Goal: Information Seeking & Learning: Learn about a topic

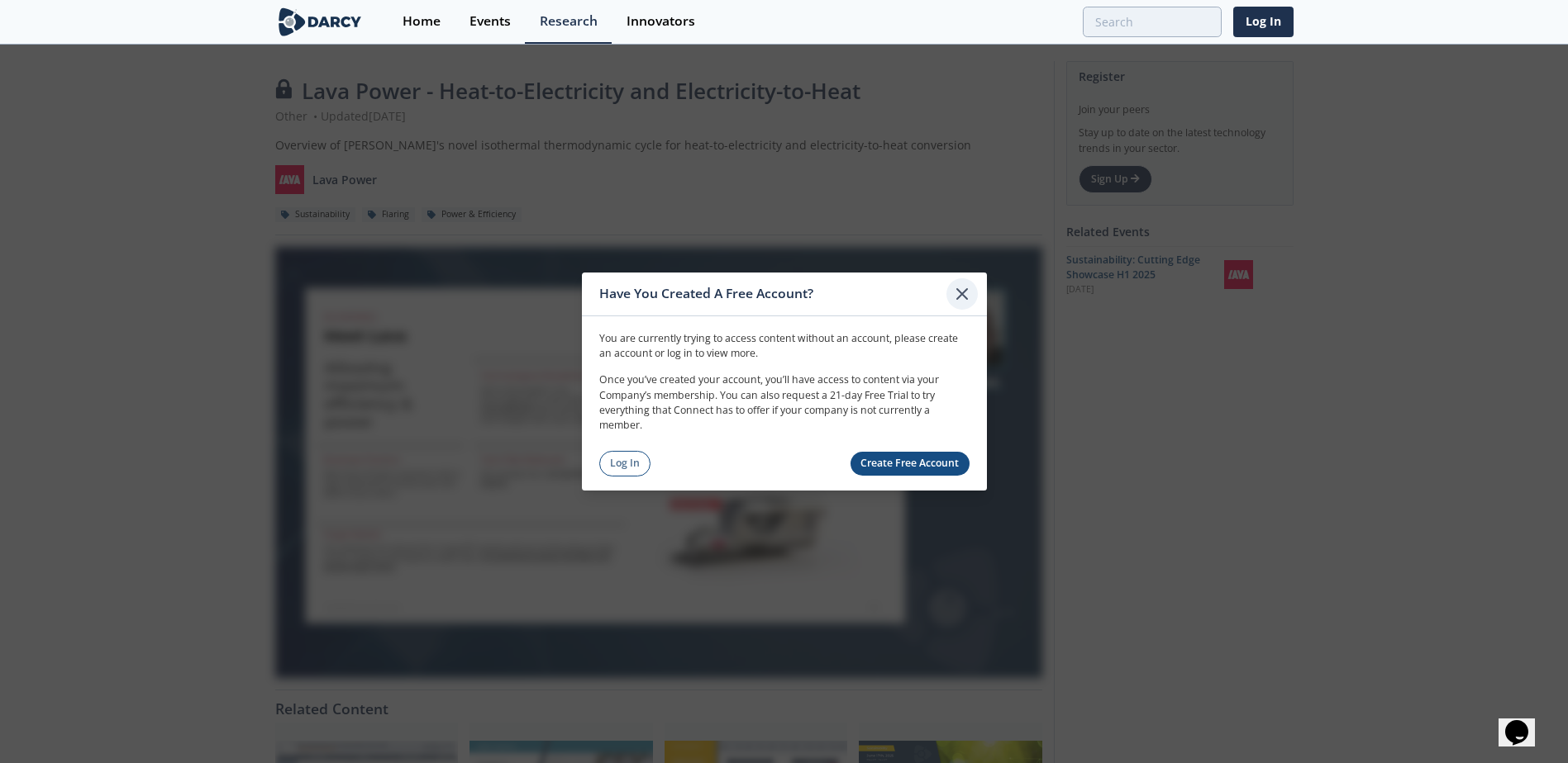
click at [971, 289] on icon at bounding box center [962, 294] width 20 height 20
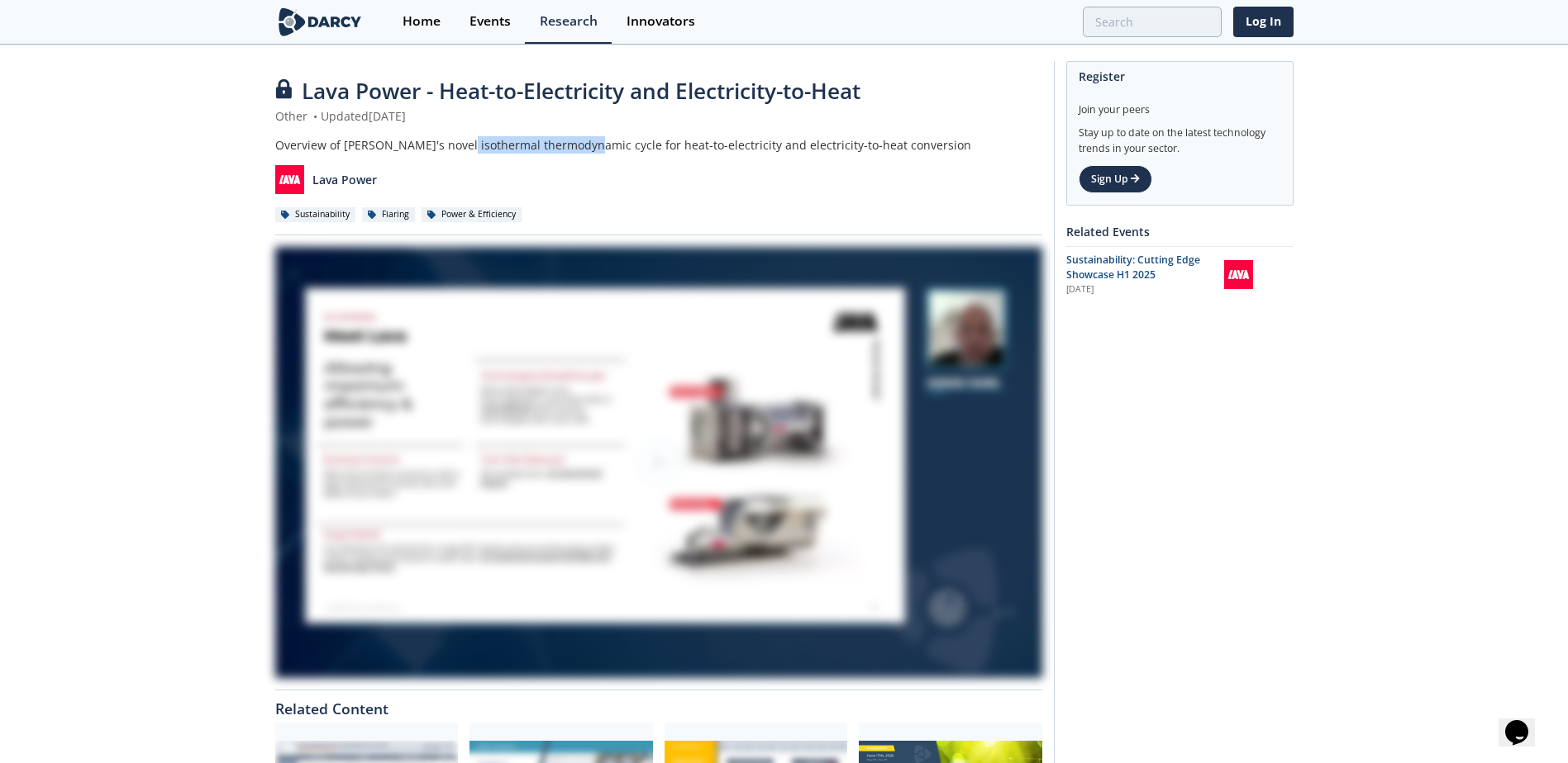
drag, startPoint x: 461, startPoint y: 142, endPoint x: 582, endPoint y: 143, distance: 121.0
click at [582, 143] on div "Overview of [PERSON_NAME]'s novel isothermal thermodynamic cycle for heat-to-el…" at bounding box center [658, 144] width 767 height 17
click at [349, 179] on p "Lava Power" at bounding box center [345, 179] width 65 height 17
click at [293, 179] on img at bounding box center [290, 180] width 29 height 29
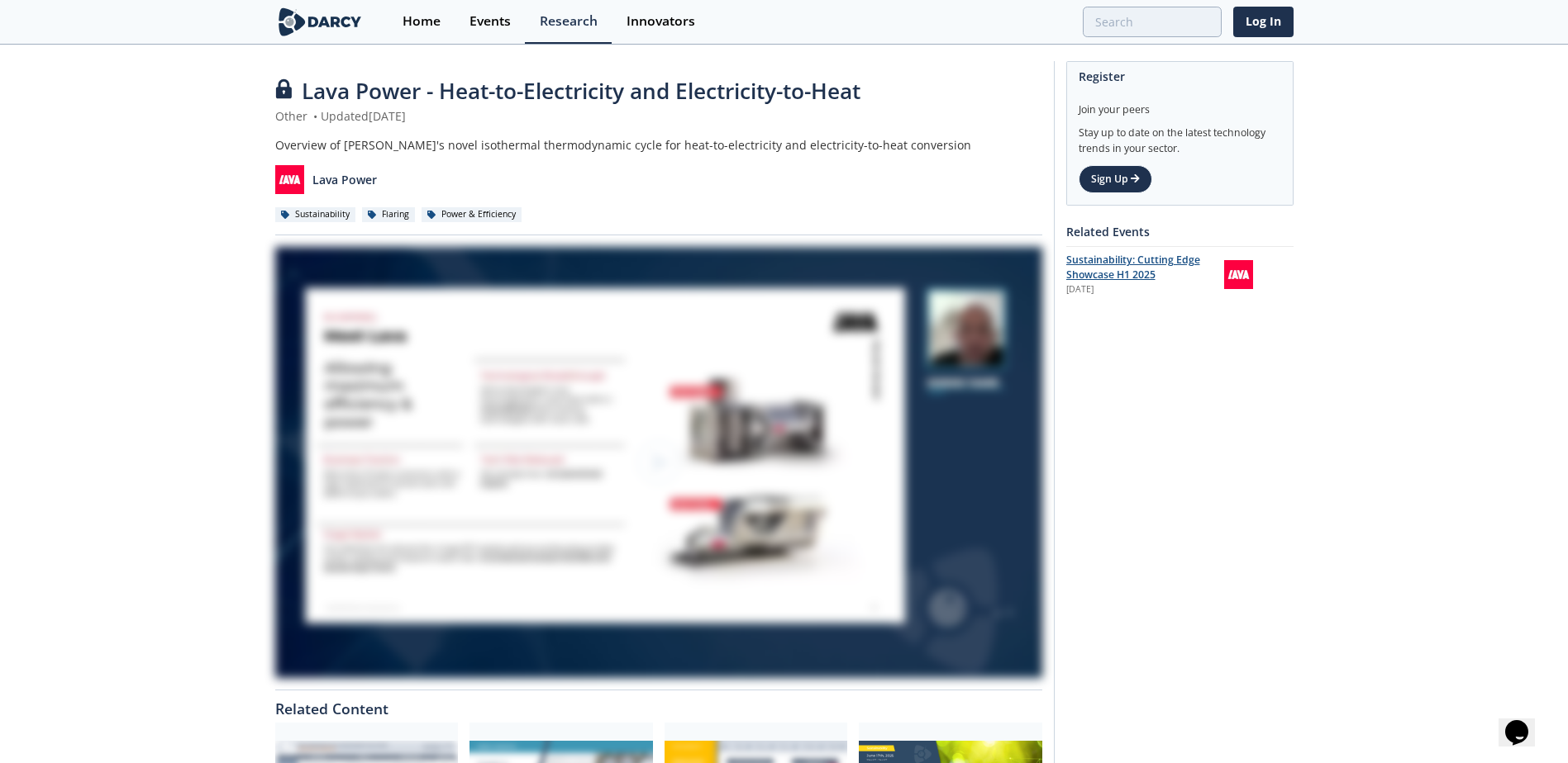
click at [1158, 270] on div "Sustainability: Cutting Edge Showcase H1 2025" at bounding box center [1139, 268] width 146 height 30
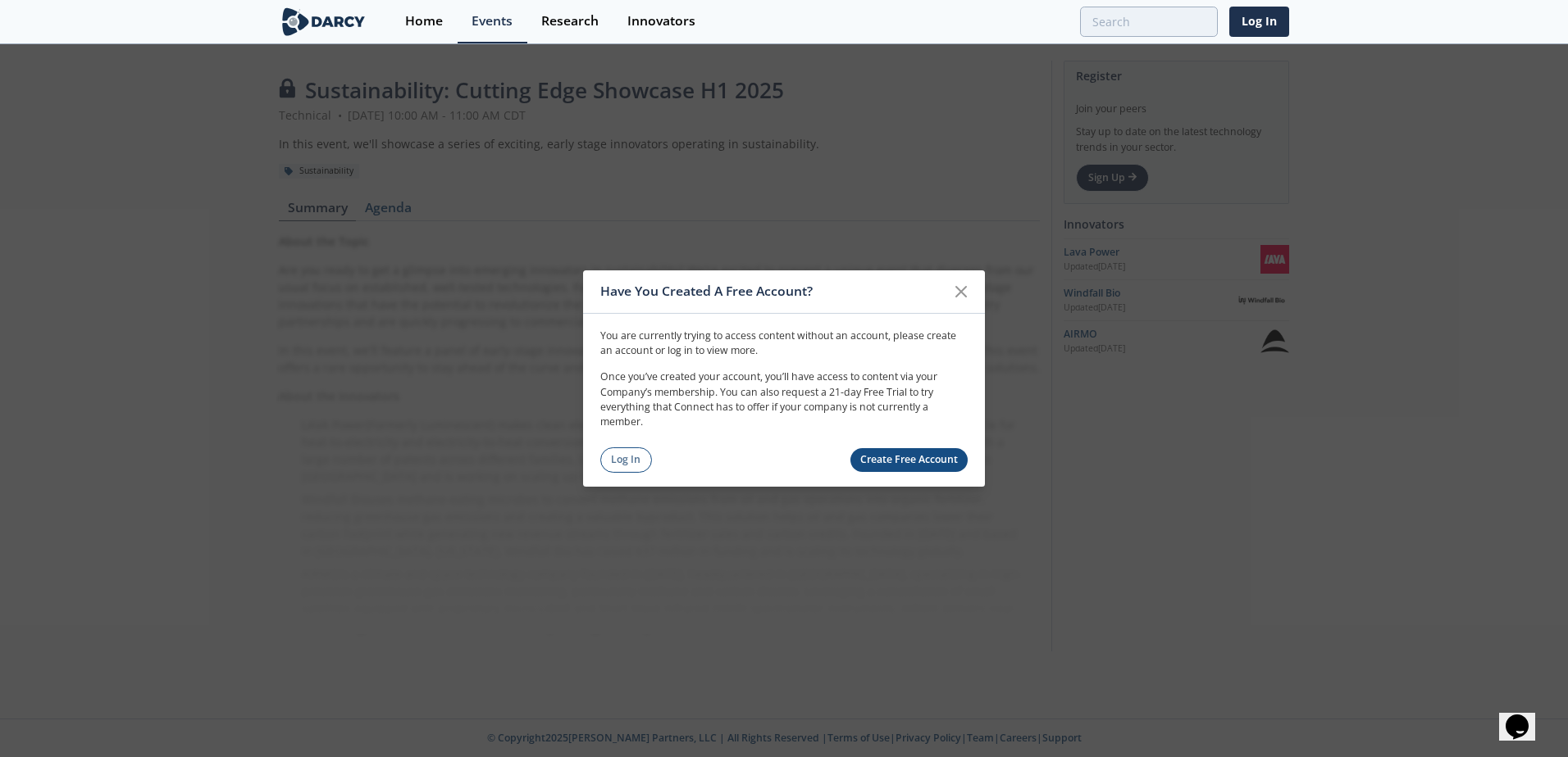
click at [967, 292] on icon at bounding box center [961, 292] width 20 height 20
